Goal: Transaction & Acquisition: Obtain resource

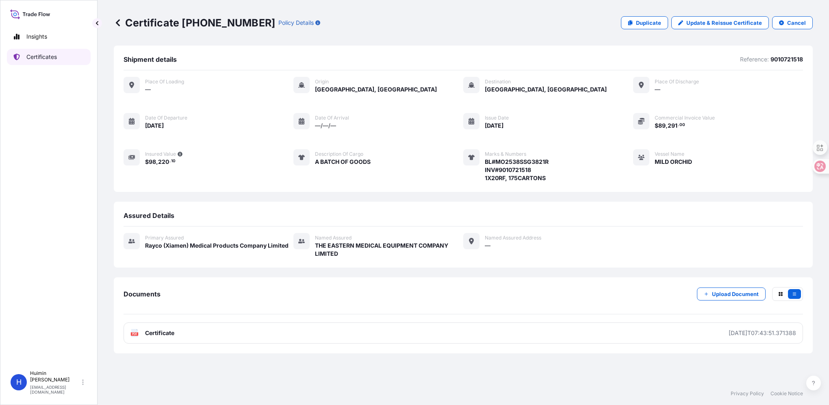
click at [52, 56] on p "Certificates" at bounding box center [41, 57] width 30 height 8
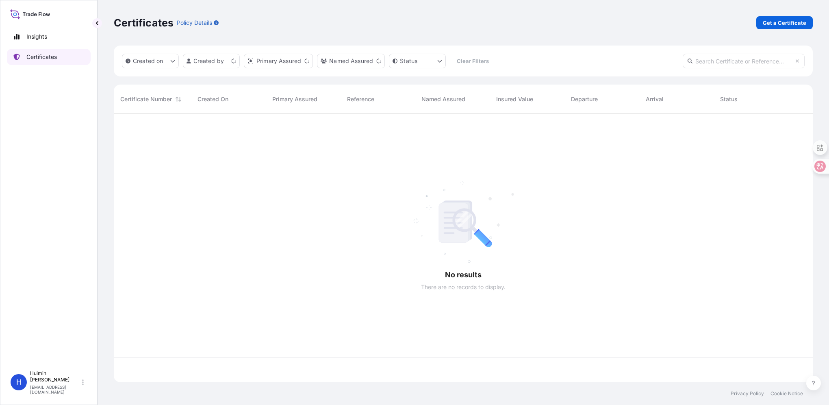
scroll to position [267, 693]
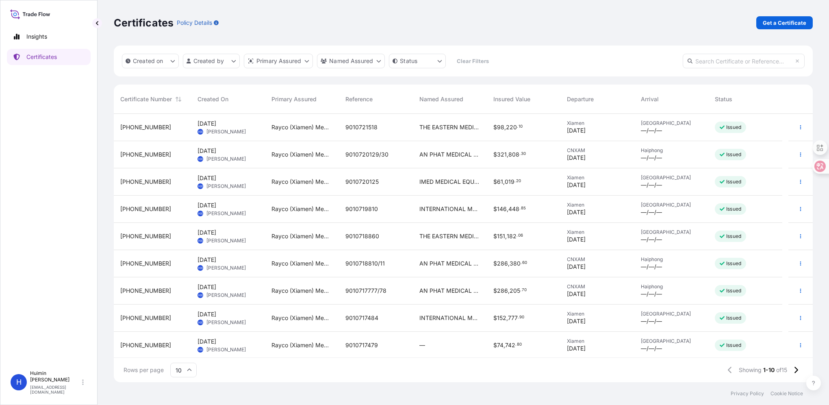
click at [680, 35] on div "Certificates Policy Details Get a Certificate" at bounding box center [463, 23] width 699 height 46
click at [794, 210] on button "button" at bounding box center [800, 208] width 13 height 13
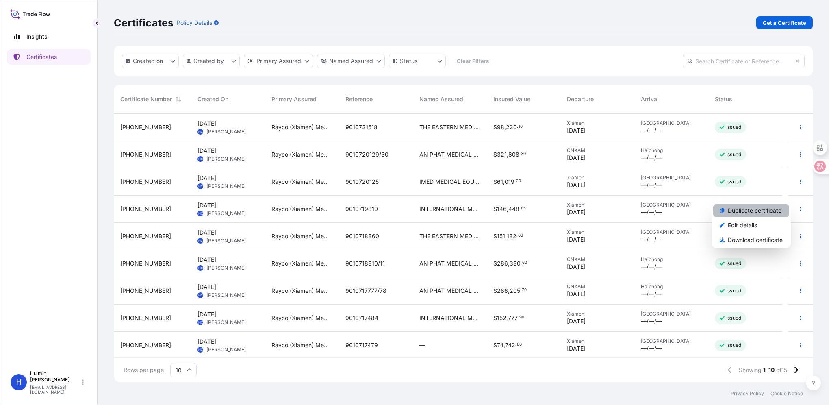
click at [762, 208] on p "Duplicate certificate" at bounding box center [755, 210] width 54 height 8
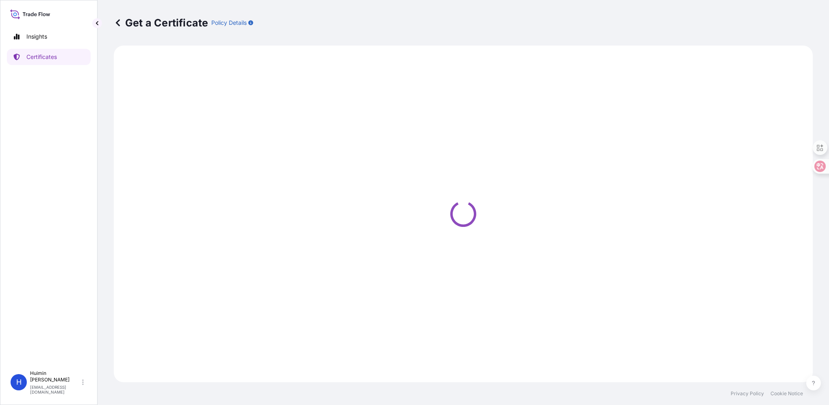
select select "Ocean Vessel"
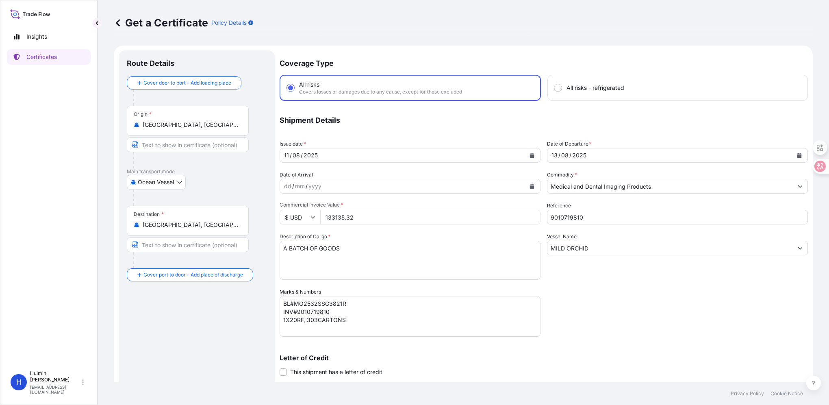
select select "32130"
click at [531, 154] on button "Calendar" at bounding box center [531, 155] width 13 height 13
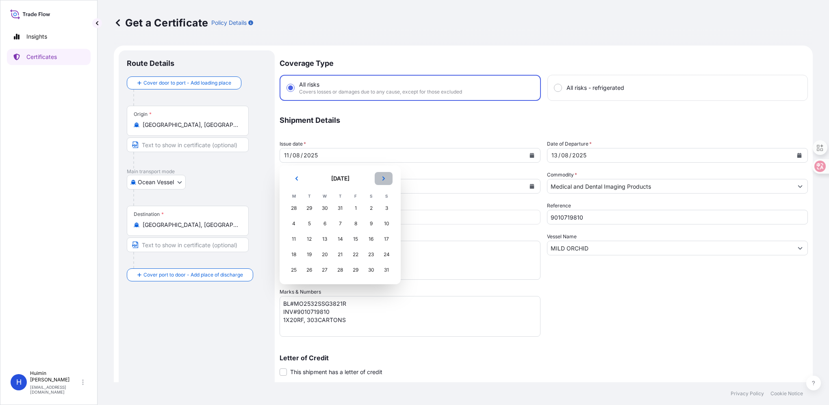
click at [380, 176] on button "Next" at bounding box center [384, 178] width 18 height 13
click at [355, 238] on div "19" at bounding box center [355, 239] width 15 height 15
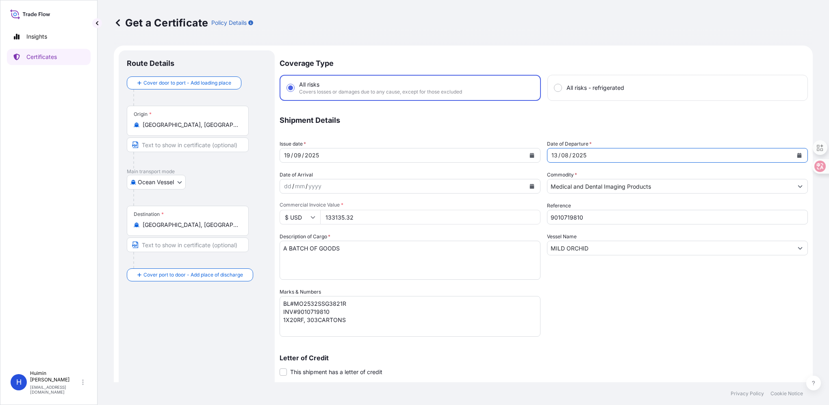
click at [634, 151] on div "[DATE]" at bounding box center [669, 155] width 245 height 15
click at [797, 153] on button "Calendar" at bounding box center [799, 155] width 13 height 13
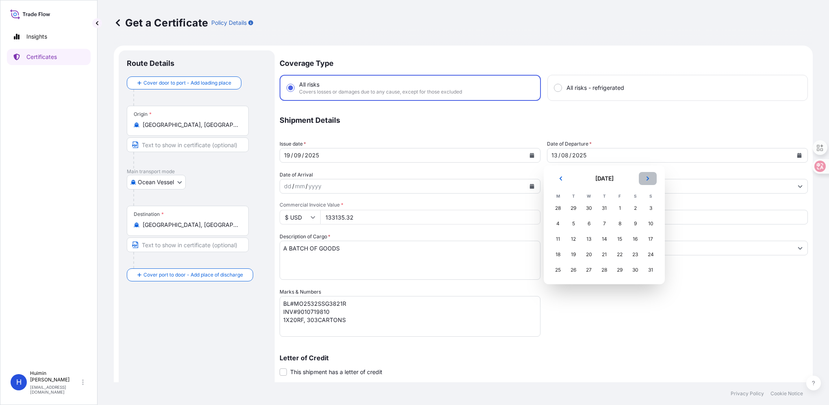
click at [649, 176] on icon "Next" at bounding box center [647, 178] width 5 height 5
click at [592, 258] on div "24" at bounding box center [589, 254] width 15 height 15
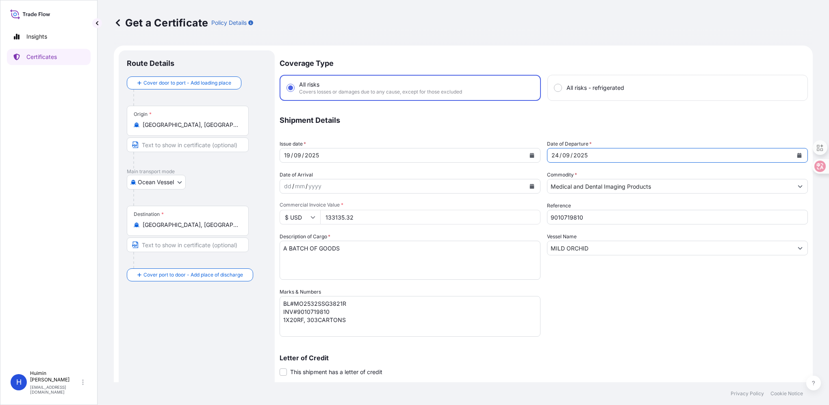
click at [597, 324] on div "Coverage Type All risks Covers losses or damages due to any cause, except for t…" at bounding box center [544, 257] width 528 height 415
drag, startPoint x: 577, startPoint y: 215, endPoint x: 409, endPoint y: 215, distance: 167.4
click at [409, 215] on div "Coverage Type All risks Covers losses or damages due to any cause, except for t…" at bounding box center [544, 257] width 528 height 415
drag, startPoint x: 350, startPoint y: 195, endPoint x: 346, endPoint y: 194, distance: 4.2
click at [346, 194] on div "Coverage Type All risks Covers losses or damages due to any cause, except for t…" at bounding box center [544, 257] width 528 height 415
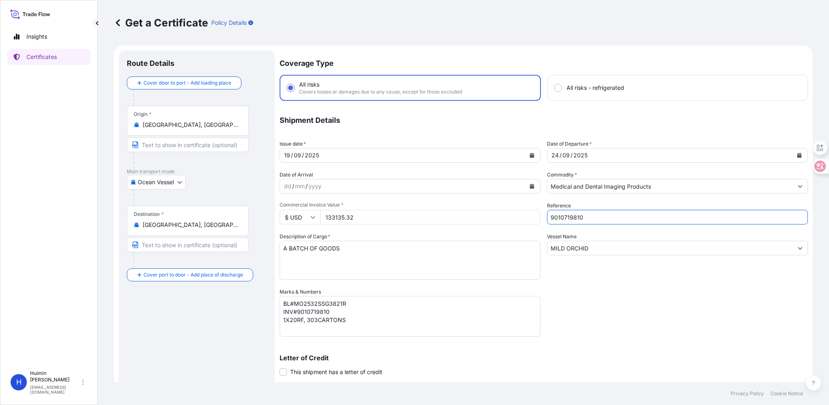
paste input "21522"
type input "9010721522/23"
drag, startPoint x: 374, startPoint y: 215, endPoint x: 231, endPoint y: 224, distance: 143.7
click at [231, 224] on form "Route Details Cover door to port - Add loading place Place of loading Road / [G…" at bounding box center [463, 269] width 699 height 447
paste input "297904"
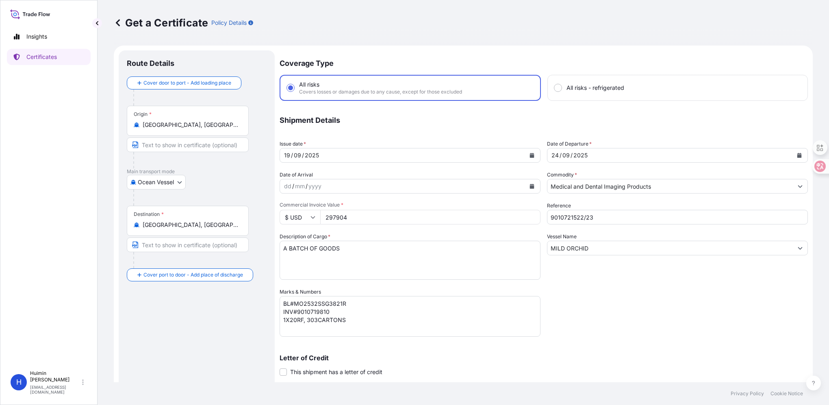
type input "297904"
click at [754, 332] on div "Coverage Type All risks Covers losses or damages due to any cause, except for t…" at bounding box center [544, 257] width 528 height 415
drag, startPoint x: 599, startPoint y: 216, endPoint x: 485, endPoint y: 219, distance: 114.6
click at [486, 219] on div "Coverage Type All risks Covers losses or damages due to any cause, except for t…" at bounding box center [544, 257] width 528 height 415
drag, startPoint x: 331, startPoint y: 313, endPoint x: 297, endPoint y: 310, distance: 33.9
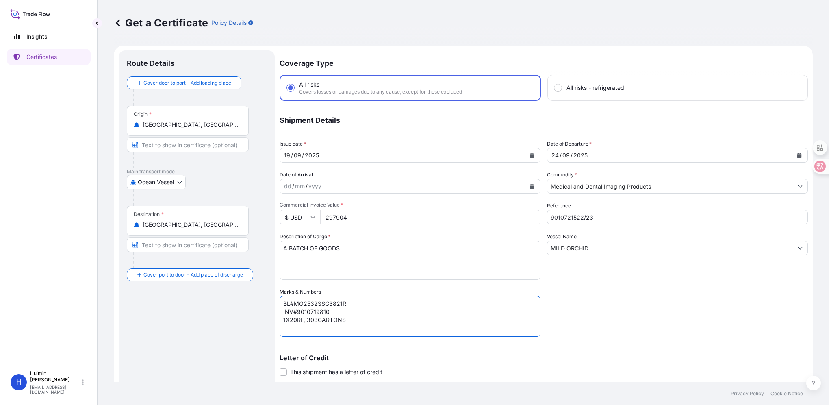
click at [297, 310] on textarea "BL#MO2532SSG3821R INV#9010719810 1X20RF, 303CARTONS" at bounding box center [410, 316] width 261 height 41
paste textarea "21522/23"
click at [350, 304] on textarea "BL#MO2532SSG3821R INV#9010719810 1X20RF, 303CARTONS" at bounding box center [410, 316] width 261 height 41
drag, startPoint x: 352, startPoint y: 301, endPoint x: 296, endPoint y: 306, distance: 56.4
click at [296, 306] on textarea "BL#MO2532SSG3821R INV#9010719810 1X20RF, 303CARTONS" at bounding box center [410, 316] width 261 height 41
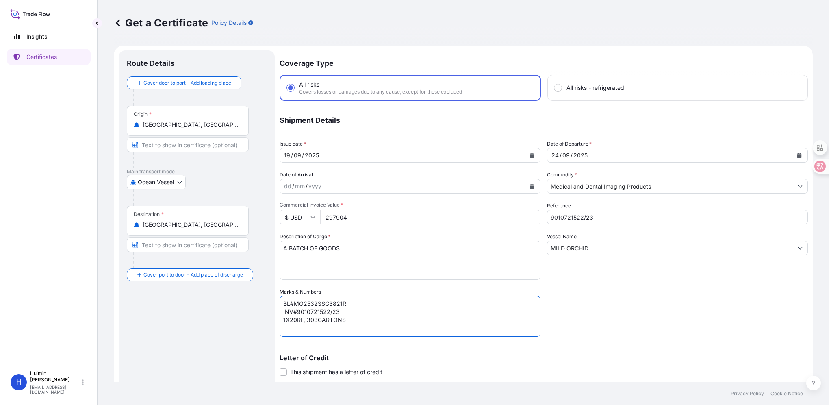
paste textarea "8SSG3822"
drag, startPoint x: 291, startPoint y: 319, endPoint x: 303, endPoint y: 319, distance: 11.8
click at [303, 319] on textarea "BL#MO2532SSG3821R INV#9010719810 1X20RF, 303CARTONS" at bounding box center [410, 316] width 261 height 41
drag, startPoint x: 308, startPoint y: 321, endPoint x: 318, endPoint y: 321, distance: 10.2
click at [318, 321] on textarea "BL#MO2532SSG3821R INV#9010719810 1X20RF, 303CARTONS" at bounding box center [410, 316] width 261 height 41
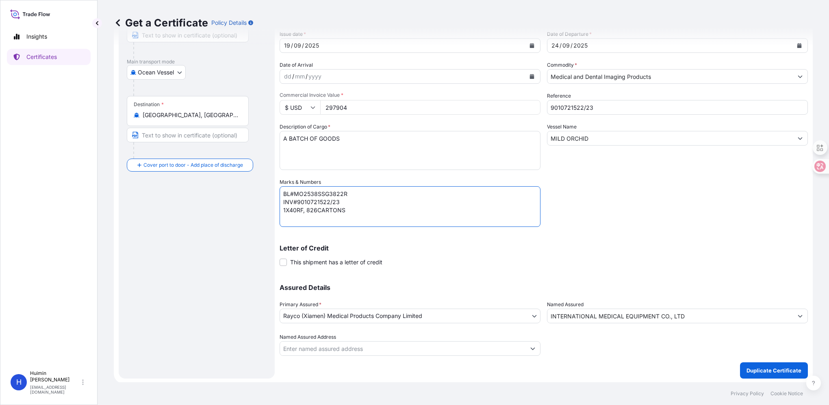
scroll to position [110, 0]
type textarea "BL#MO2538SSG3822R INV#9010721522/23 1X40RF, 826CARTONS"
click at [749, 370] on p "Duplicate Certificate" at bounding box center [774, 370] width 55 height 8
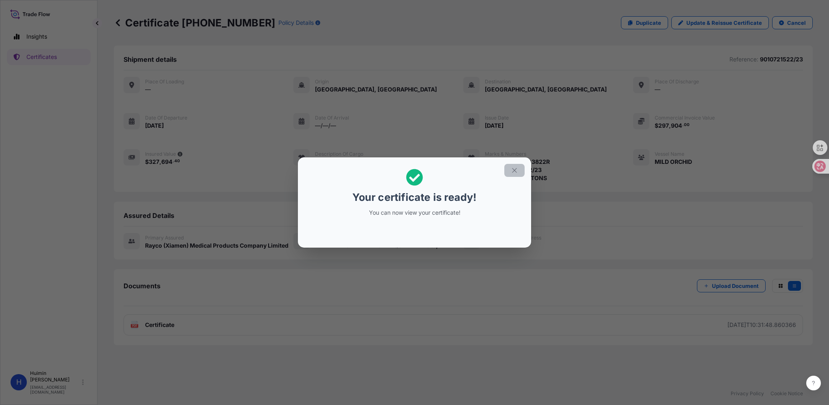
click at [516, 167] on icon "button" at bounding box center [514, 170] width 7 height 7
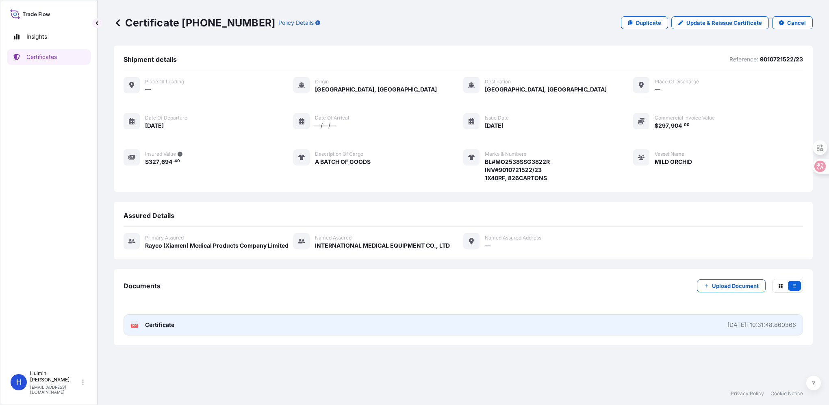
click at [172, 315] on link "PDF Certificate [DATE]T10:31:48.860366" at bounding box center [464, 324] width 680 height 21
